Goal: Task Accomplishment & Management: Manage account settings

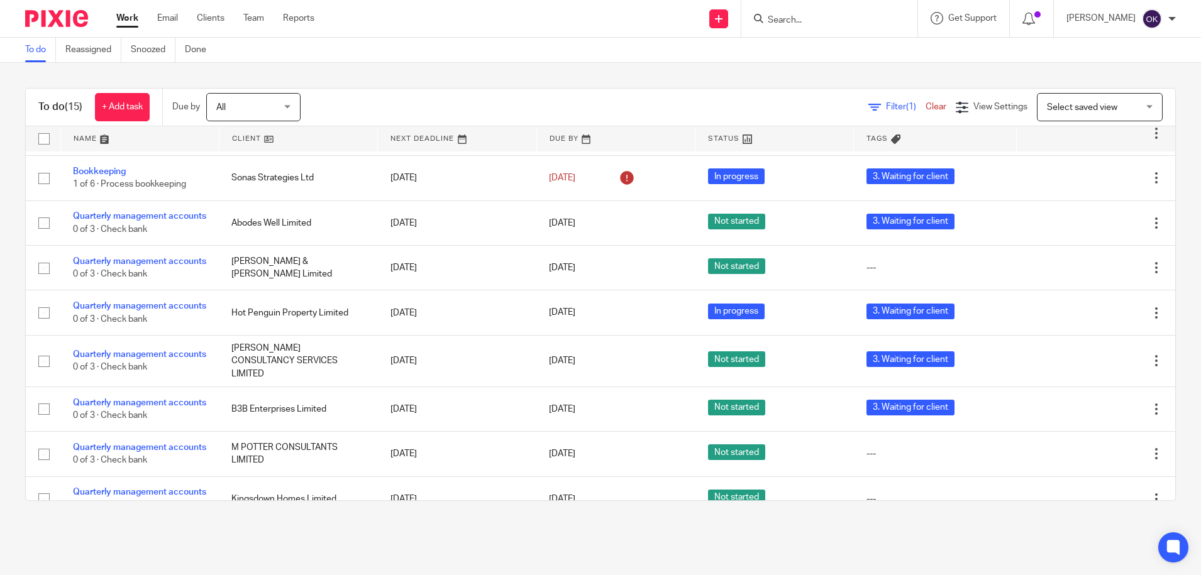
scroll to position [170, 0]
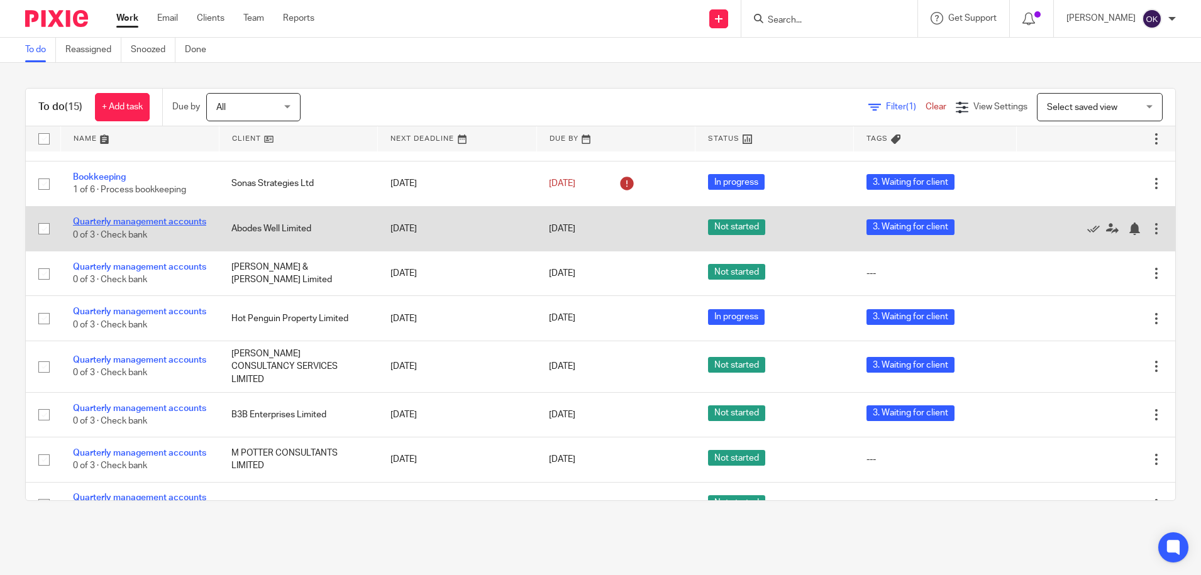
click at [117, 220] on link "Quarterly management accounts" at bounding box center [139, 222] width 133 height 9
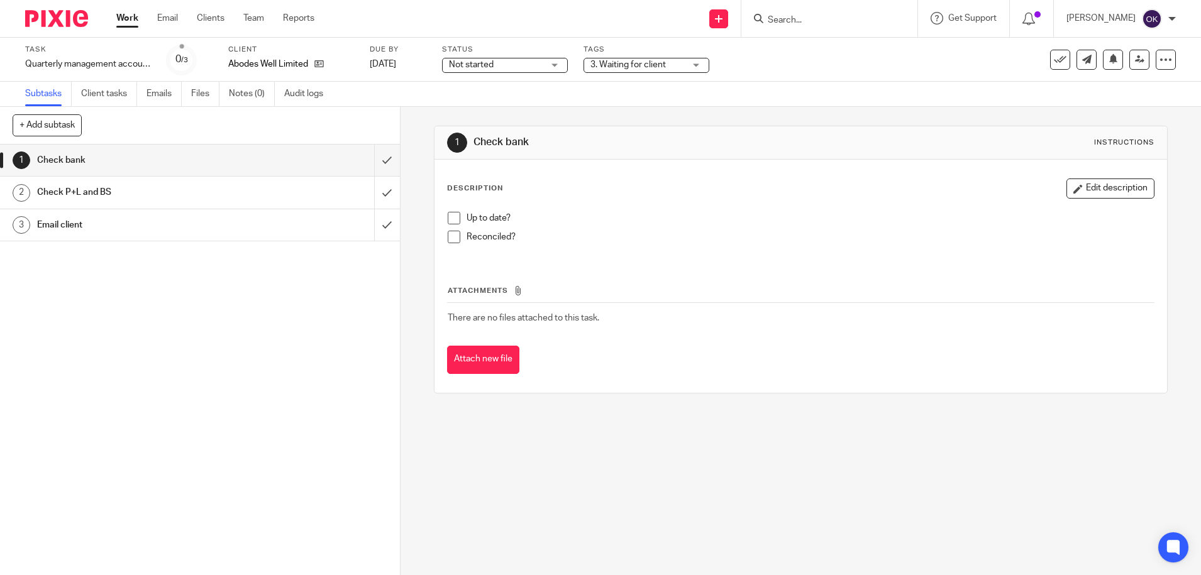
click at [481, 69] on span "Not started" at bounding box center [471, 64] width 45 height 9
click at [467, 106] on li "In progress" at bounding box center [505, 111] width 125 height 26
click at [638, 66] on span "3. Waiting for client" at bounding box center [628, 64] width 75 height 9
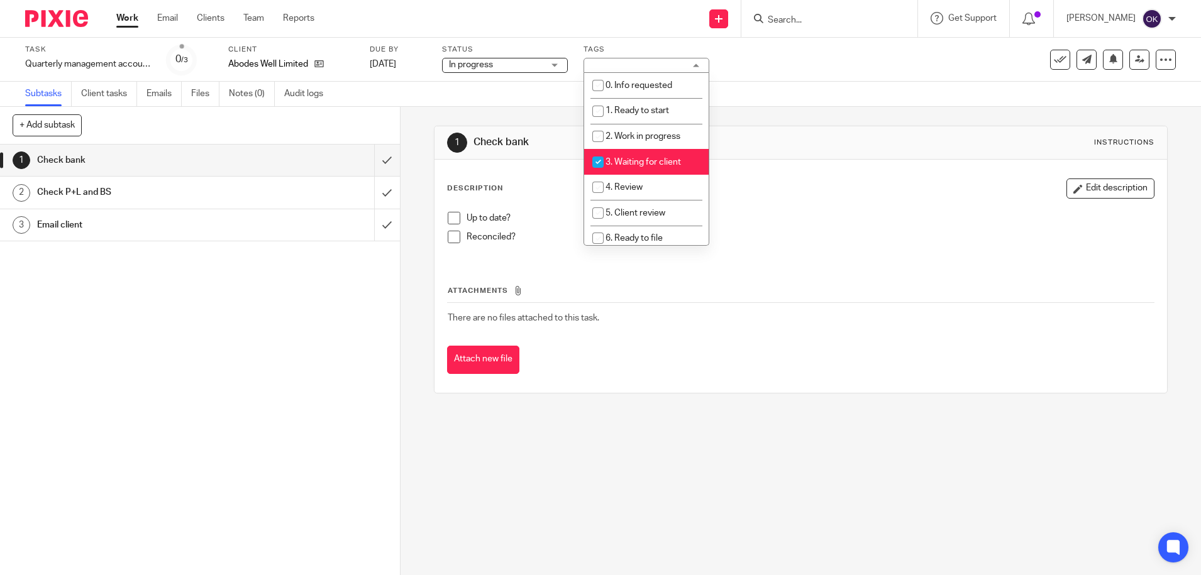
drag, startPoint x: 601, startPoint y: 157, endPoint x: 597, endPoint y: 179, distance: 22.3
click at [601, 158] on input "checkbox" at bounding box center [598, 162] width 24 height 24
checkbox input "false"
click at [595, 187] on input "checkbox" at bounding box center [598, 187] width 24 height 24
checkbox input "true"
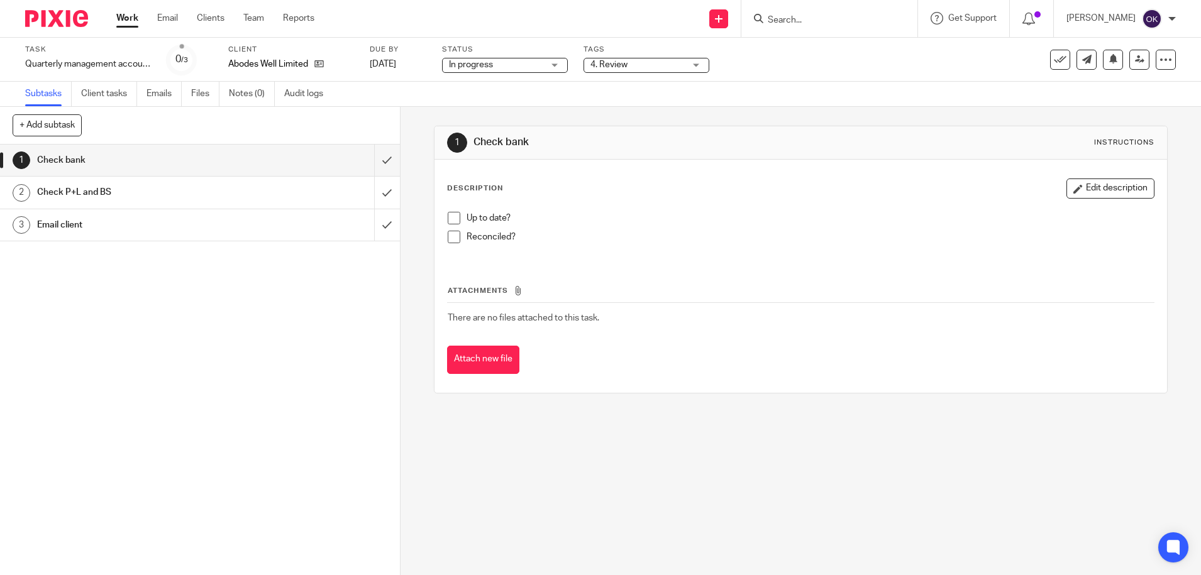
drag, startPoint x: 816, startPoint y: 224, endPoint x: 518, endPoint y: 214, distance: 297.6
click at [813, 223] on p "Up to date?" at bounding box center [810, 218] width 687 height 13
click at [452, 221] on span at bounding box center [454, 218] width 13 height 13
click at [448, 241] on span at bounding box center [454, 237] width 13 height 13
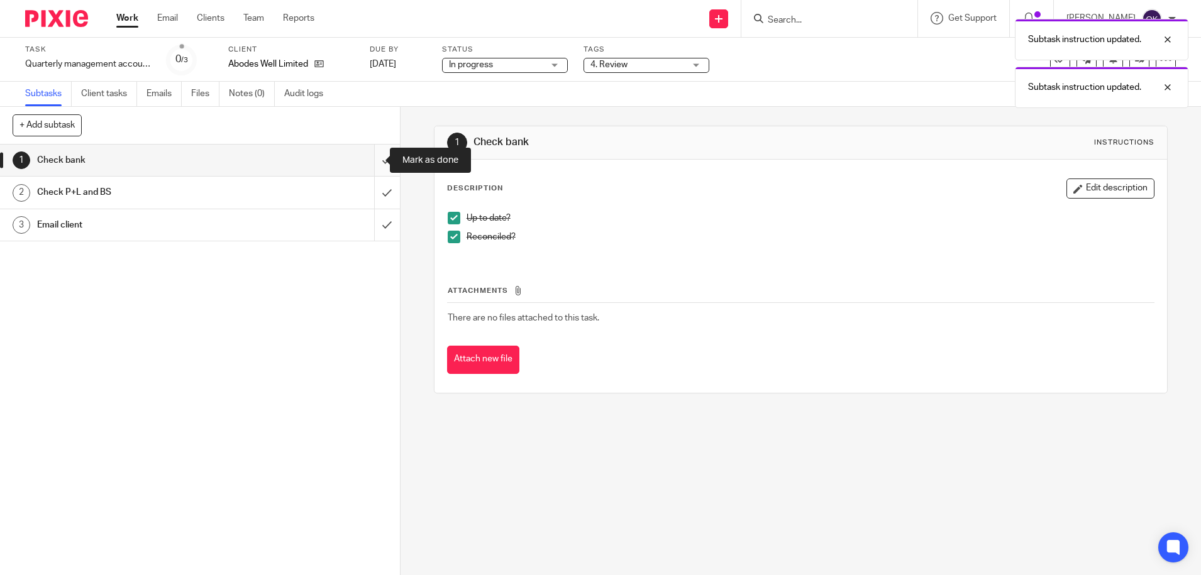
click at [361, 165] on input "submit" at bounding box center [200, 160] width 400 height 31
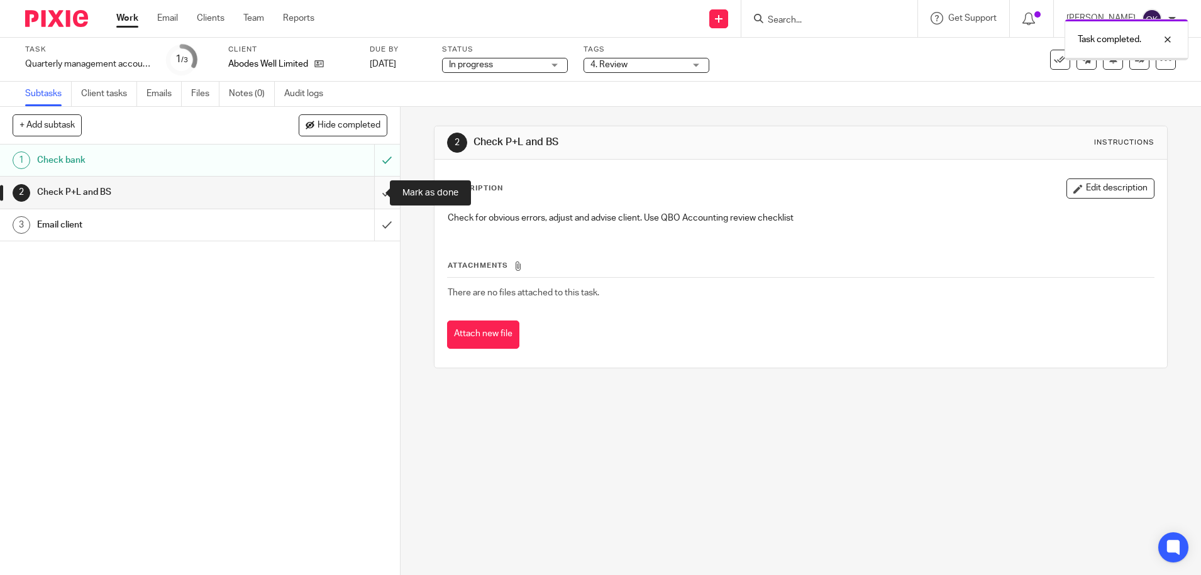
click at [374, 191] on input "submit" at bounding box center [200, 192] width 400 height 31
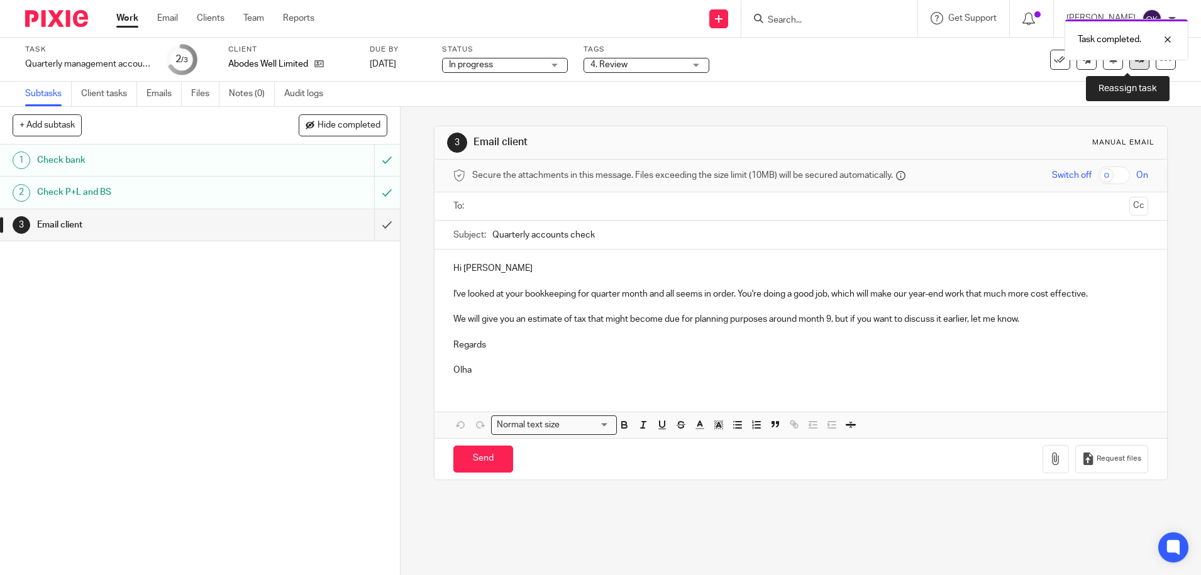
click at [1130, 62] on link at bounding box center [1140, 60] width 20 height 20
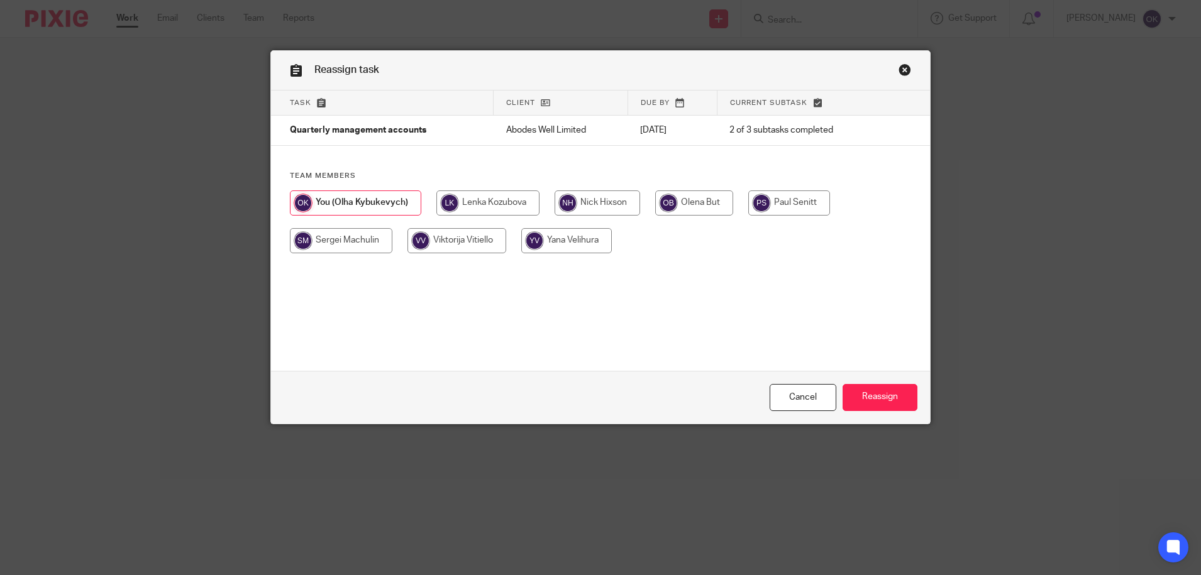
click at [584, 204] on input "radio" at bounding box center [598, 203] width 86 height 25
radio input "true"
click at [877, 397] on input "Reassign" at bounding box center [880, 397] width 75 height 27
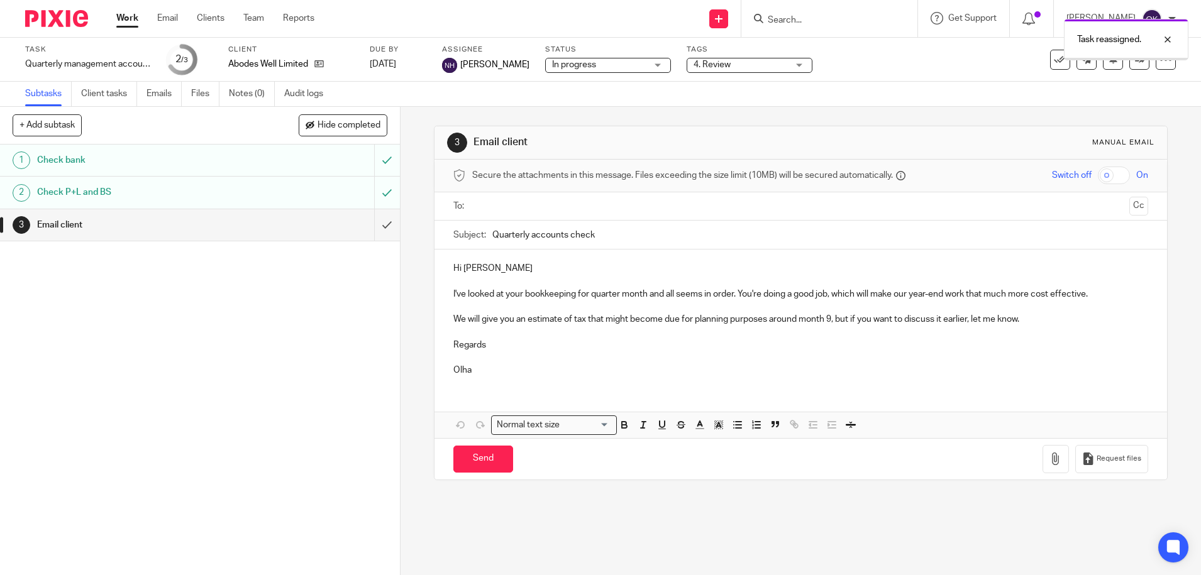
click at [76, 16] on img at bounding box center [56, 18] width 63 height 17
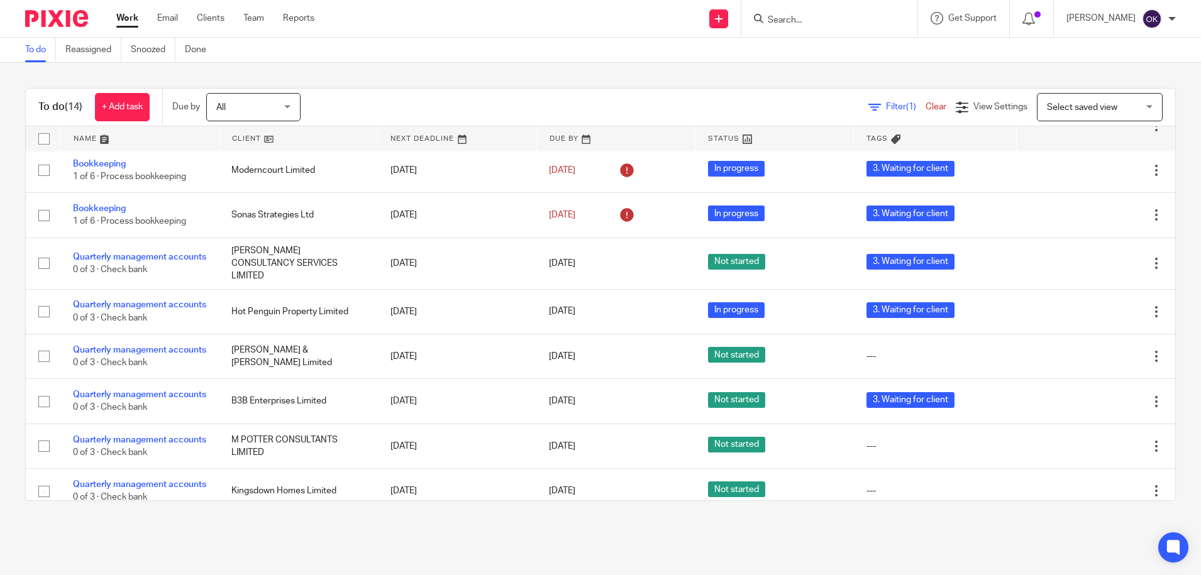
scroll to position [341, 0]
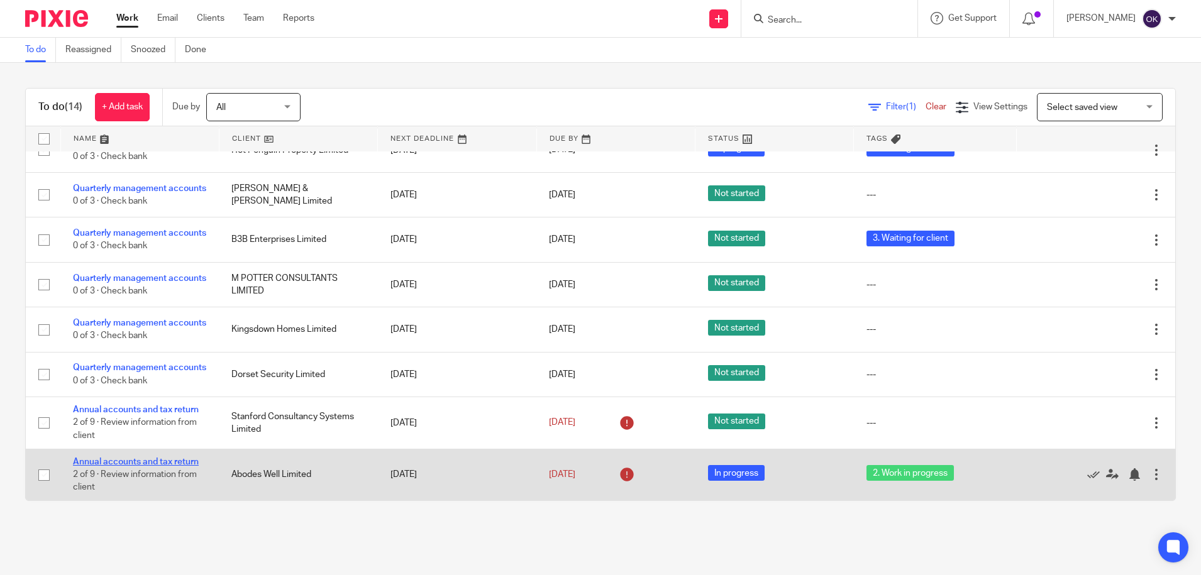
click at [124, 460] on link "Annual accounts and tax return" at bounding box center [136, 462] width 126 height 9
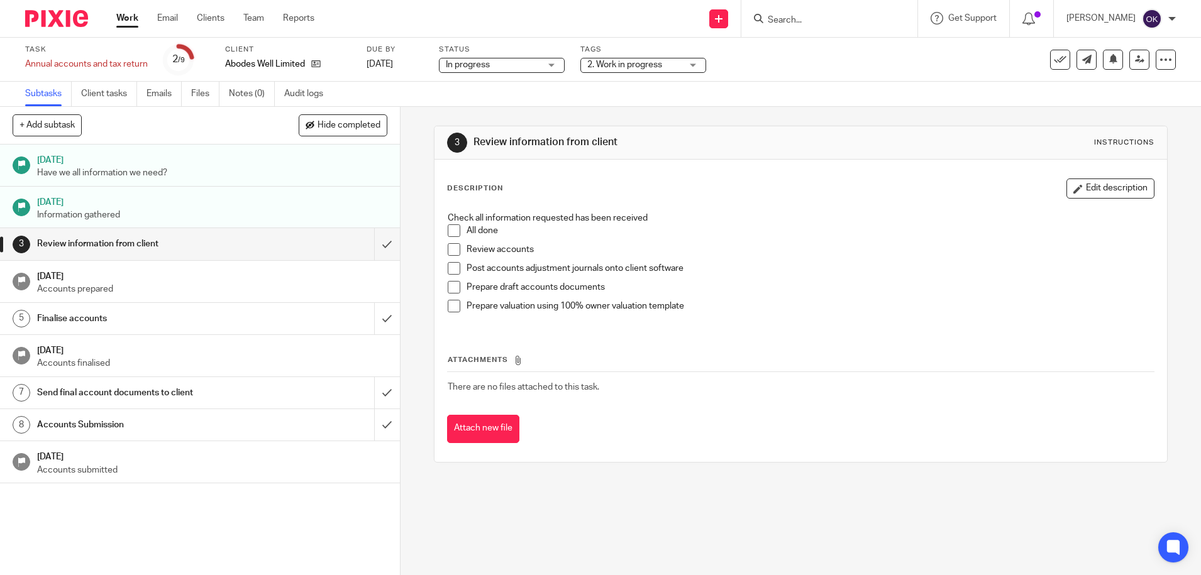
click at [448, 226] on span at bounding box center [454, 231] width 13 height 13
click at [457, 257] on li "Review accounts" at bounding box center [801, 252] width 706 height 19
click at [448, 246] on span at bounding box center [454, 249] width 13 height 13
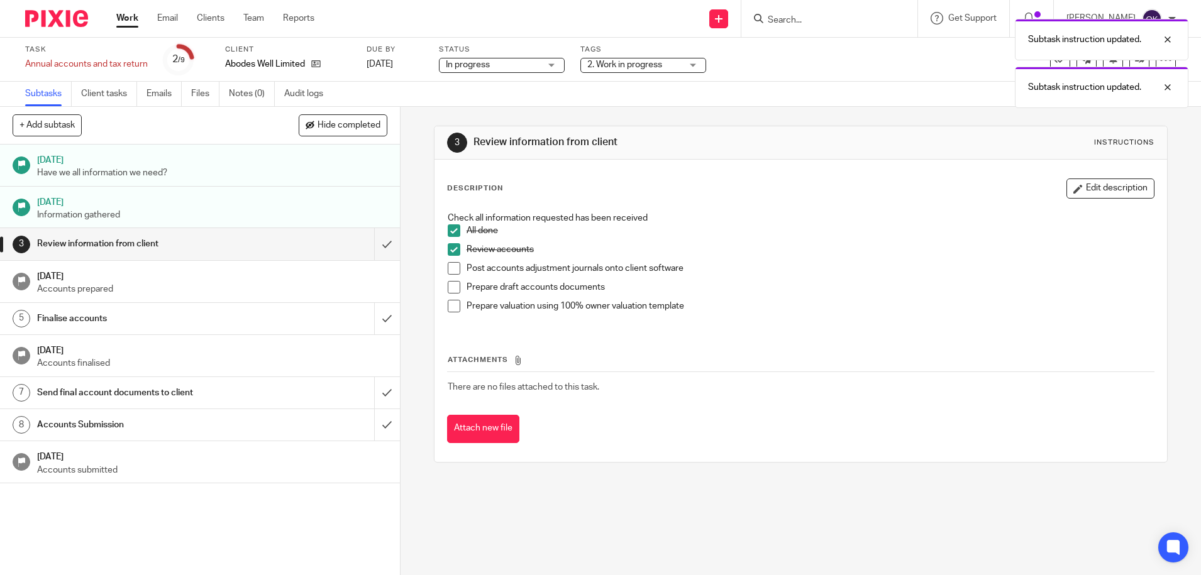
click at [450, 271] on span at bounding box center [454, 268] width 13 height 13
click at [450, 291] on span at bounding box center [454, 287] width 13 height 13
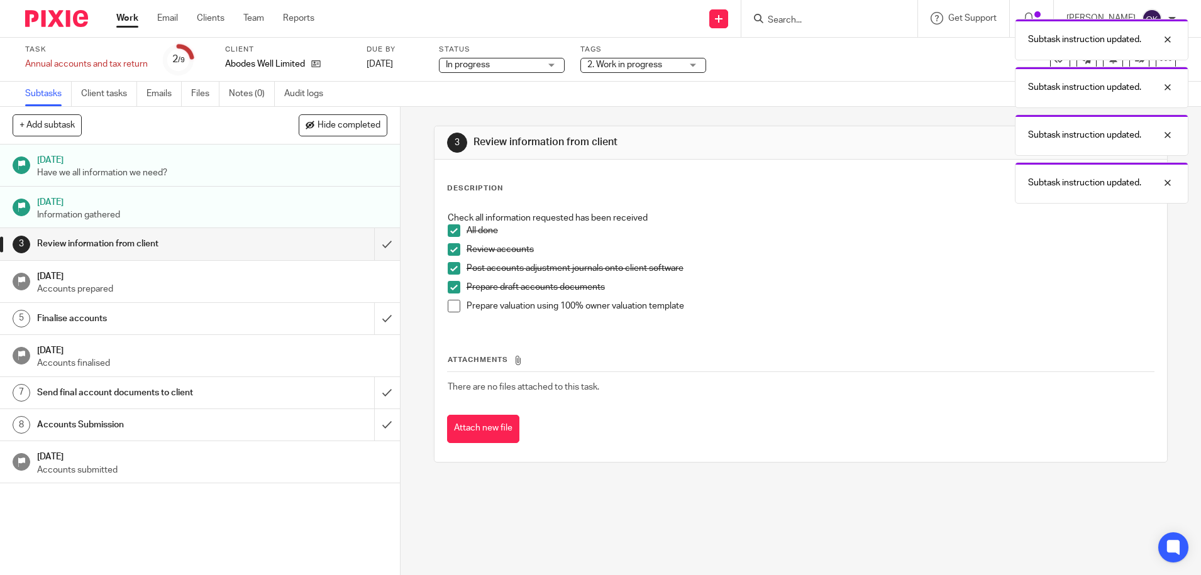
click at [450, 308] on span at bounding box center [454, 306] width 13 height 13
click at [911, 299] on div "Prepare draft accounts documents" at bounding box center [810, 290] width 687 height 19
click at [867, 61] on div "Subtask instruction updated. Subtask instruction updated. Subtask instruction u…" at bounding box center [895, 132] width 588 height 239
click at [674, 64] on div "Subtask instruction updated. Subtask instruction updated. Subtask instruction u…" at bounding box center [895, 108] width 588 height 191
click at [825, 86] on div "Subtask instruction updated. Subtask instruction updated. Subtask instruction u…" at bounding box center [895, 108] width 588 height 191
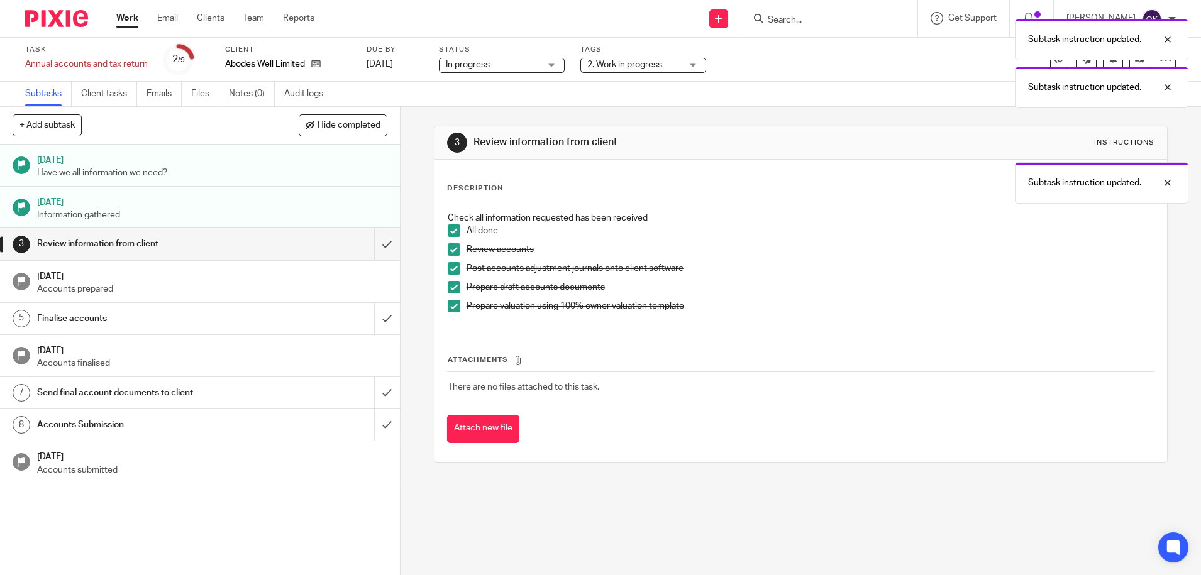
click at [1130, 65] on div "Subtask instruction updated. Subtask instruction updated. Subtask instruction u…" at bounding box center [895, 108] width 588 height 191
click at [1131, 62] on div "Subtask instruction updated. Subtask instruction updated." at bounding box center [895, 61] width 588 height 96
click at [1169, 89] on div at bounding box center [1159, 87] width 34 height 15
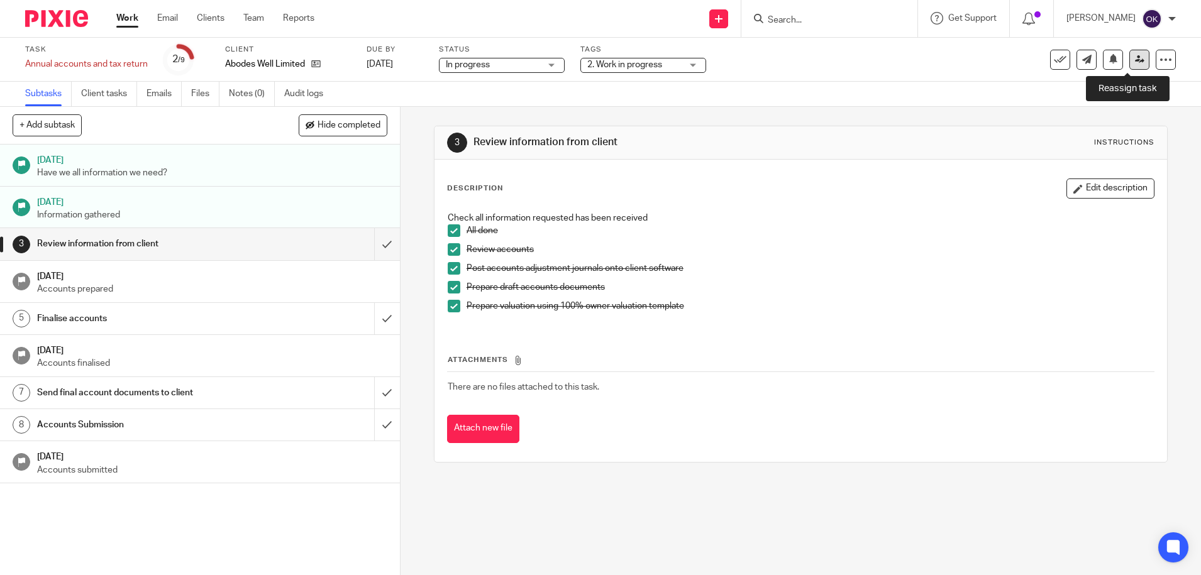
click at [1135, 57] on icon at bounding box center [1139, 59] width 9 height 9
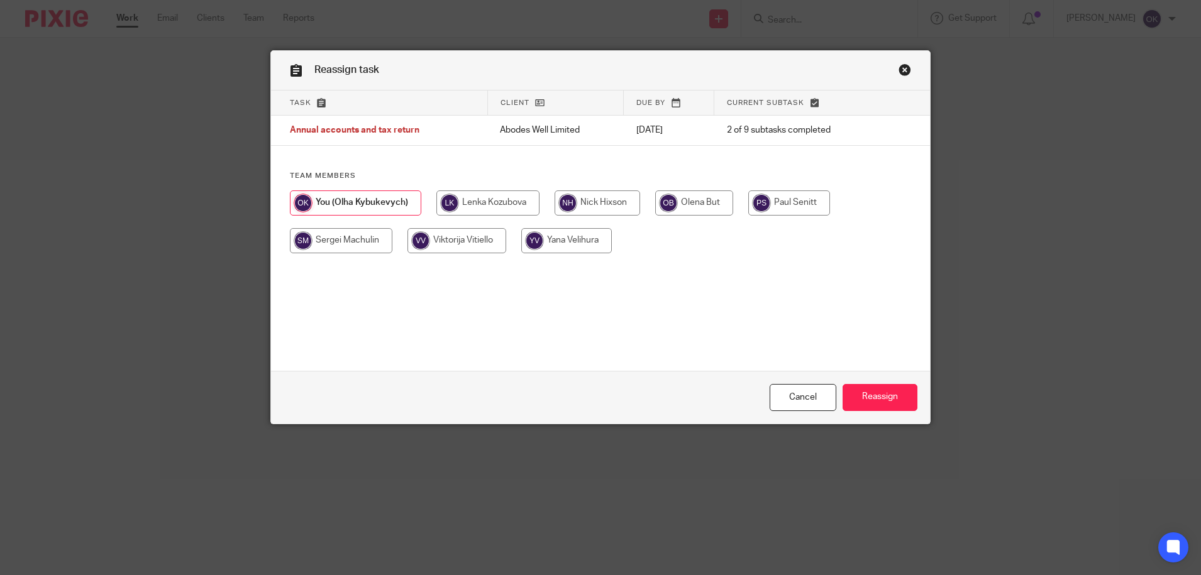
click at [603, 204] on input "radio" at bounding box center [598, 203] width 86 height 25
radio input "true"
click at [882, 403] on input "Reassign" at bounding box center [880, 397] width 75 height 27
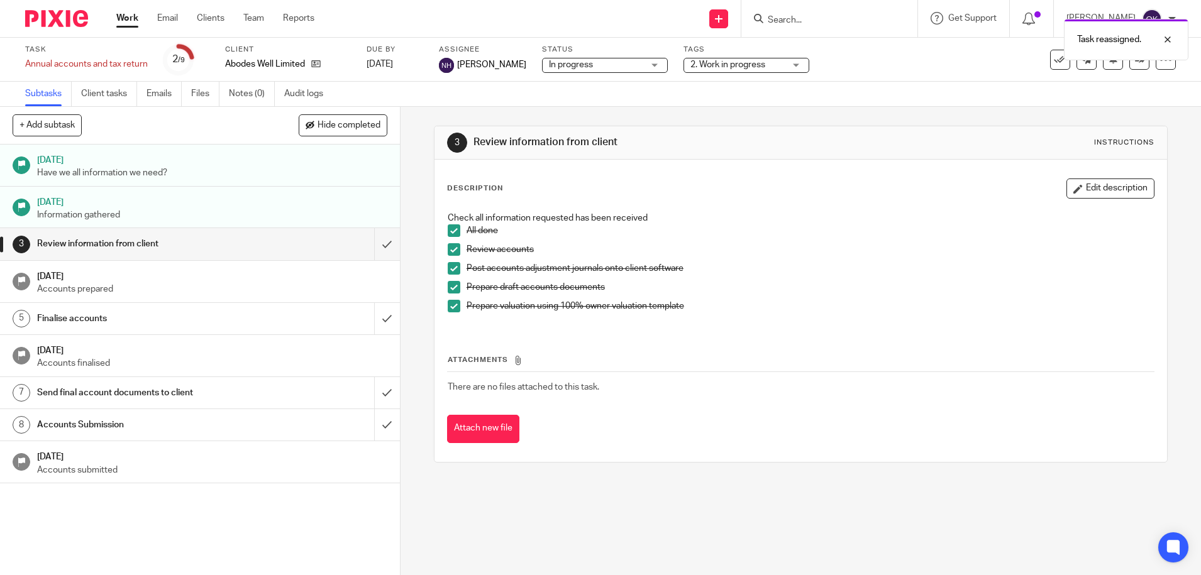
click at [56, 21] on img at bounding box center [56, 18] width 63 height 17
